Goal: Navigation & Orientation: Find specific page/section

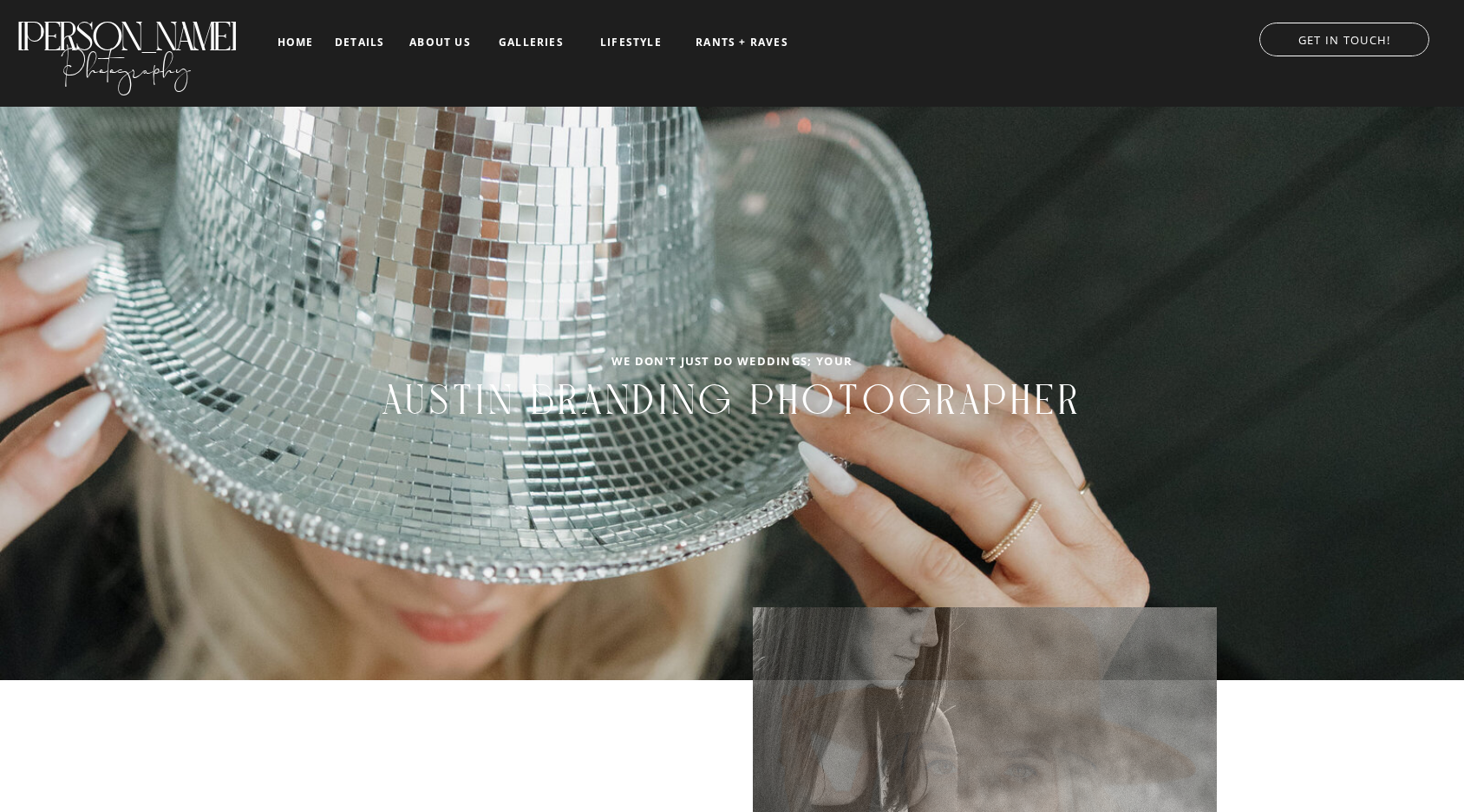
scroll to position [4366, 0]
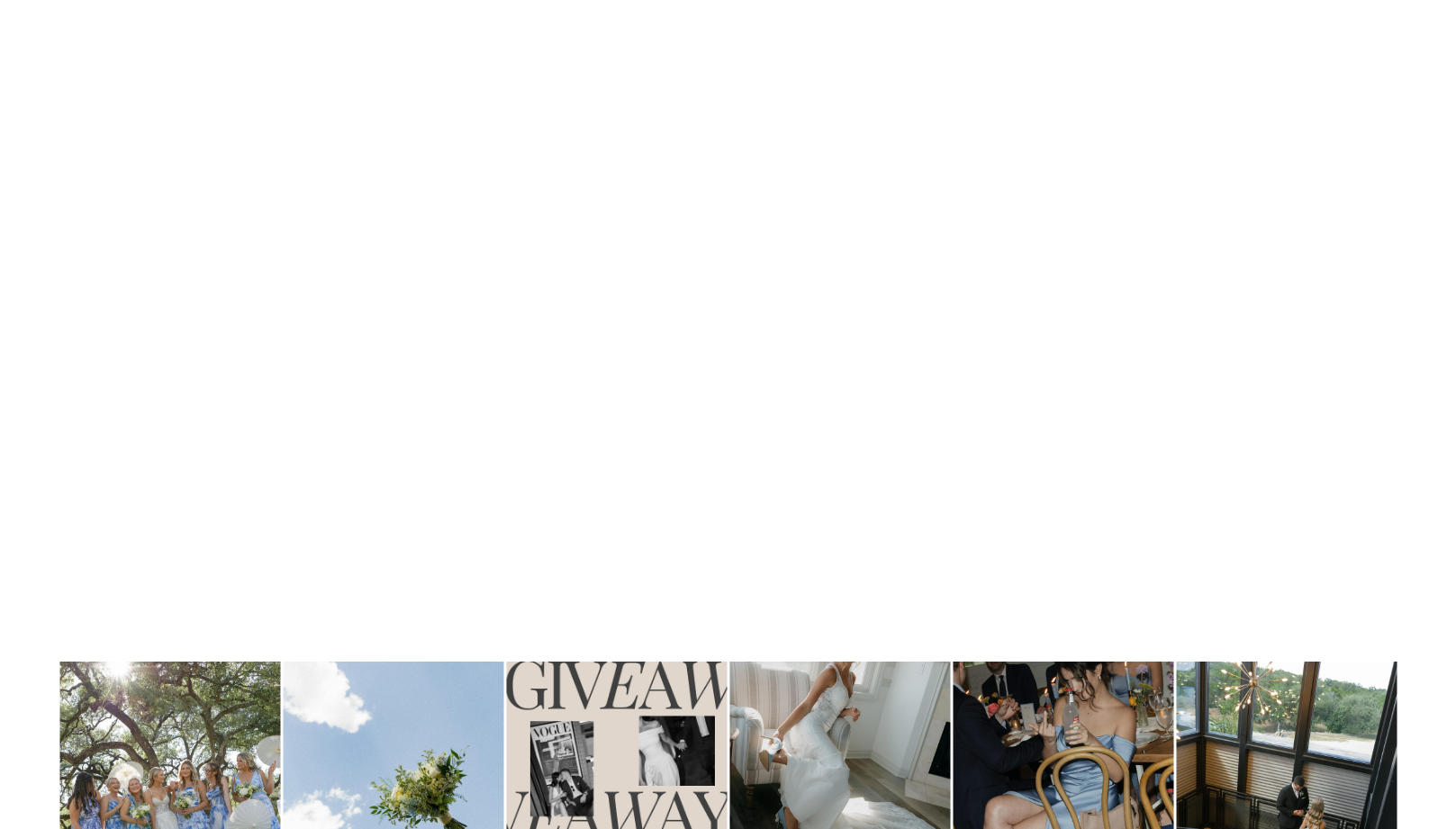
scroll to position [11026, 0]
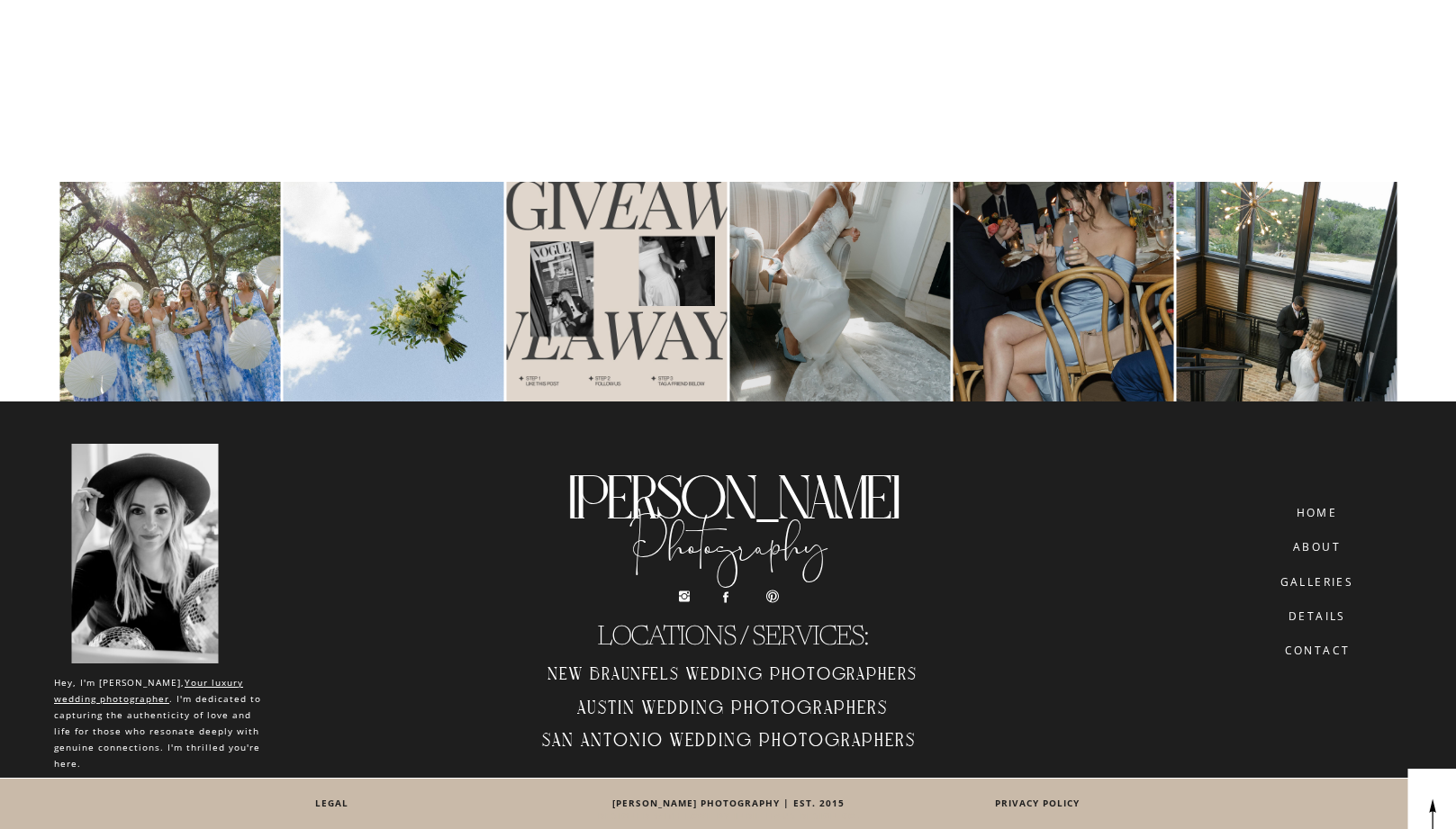
click at [764, 700] on h2 "Austin Wedding Photographers" at bounding box center [732, 712] width 407 height 30
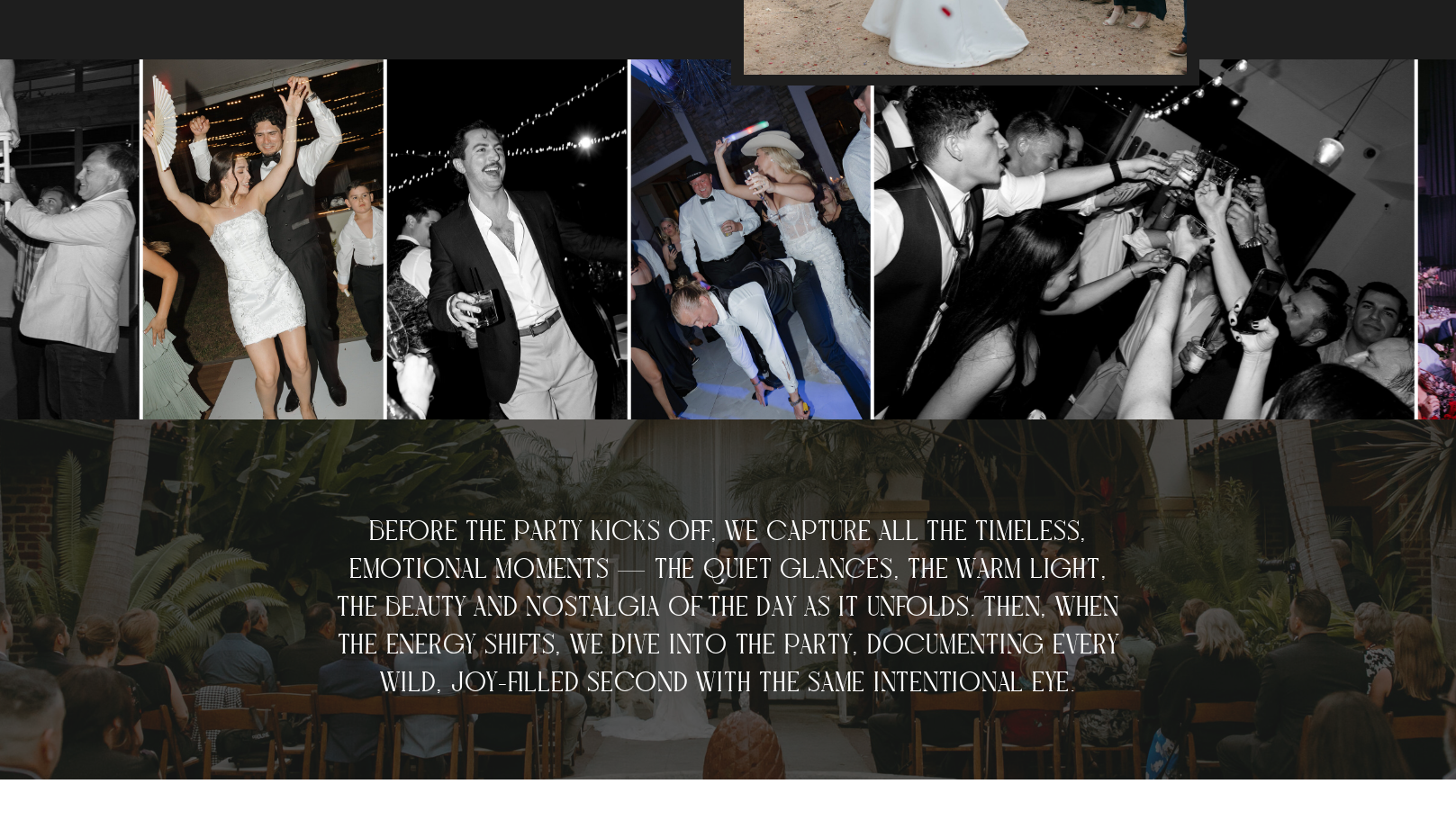
scroll to position [2386, 0]
